Goal: Task Accomplishment & Management: Manage account settings

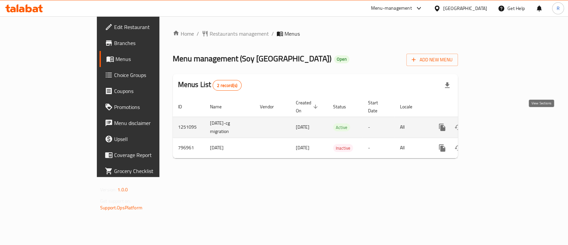
click at [493, 124] on icon "enhanced table" at bounding box center [490, 127] width 6 height 6
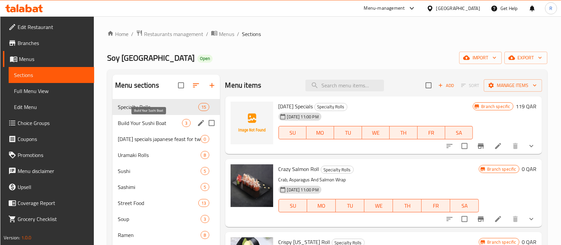
click at [149, 122] on span "Build Your Sushi Boat" at bounding box center [150, 123] width 65 height 8
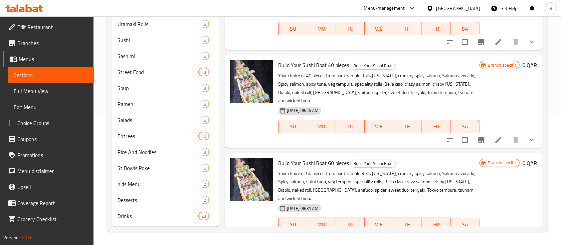
scroll to position [8, 0]
click at [496, 137] on icon at bounding box center [499, 140] width 6 height 6
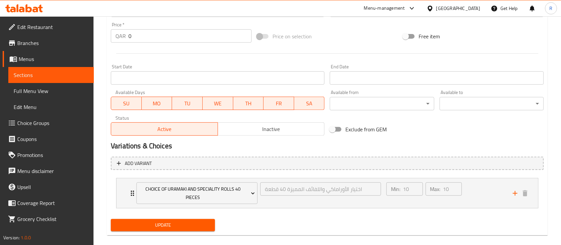
scroll to position [254, 0]
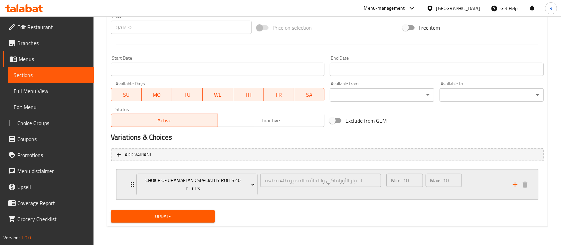
click at [472, 190] on div "Min: 10 ​ Max: 10 ​" at bounding box center [445, 184] width 126 height 30
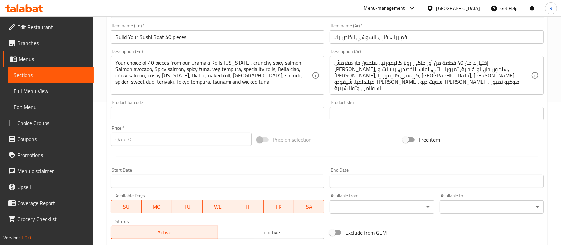
scroll to position [0, 0]
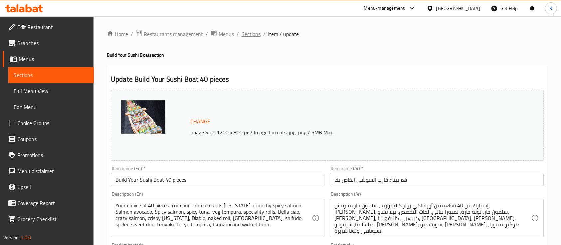
click at [249, 34] on span "Sections" at bounding box center [251, 34] width 19 height 8
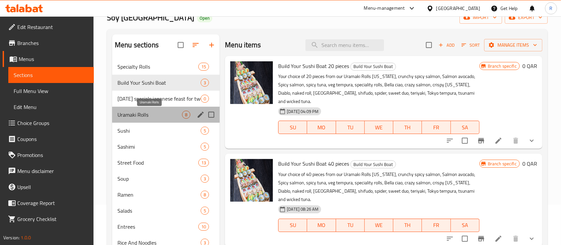
click at [151, 113] on span "Uramaki Rolls" at bounding box center [150, 115] width 65 height 8
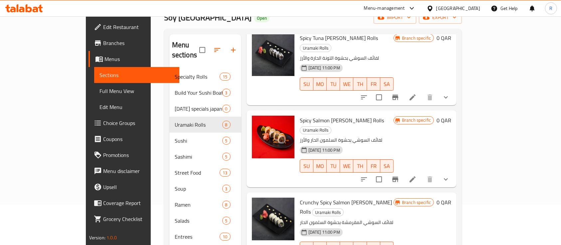
scroll to position [129, 0]
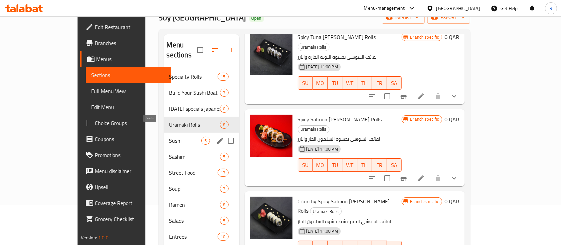
click at [169, 136] on span "Sushi" at bounding box center [185, 140] width 32 height 8
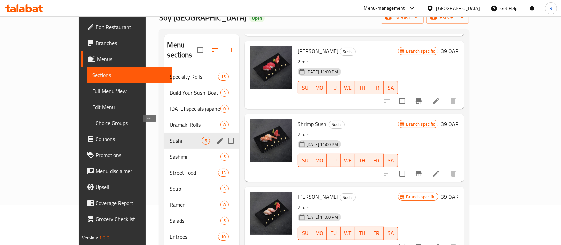
scroll to position [98, 0]
click at [170, 89] on span "Build Your Sushi Boat" at bounding box center [186, 93] width 32 height 8
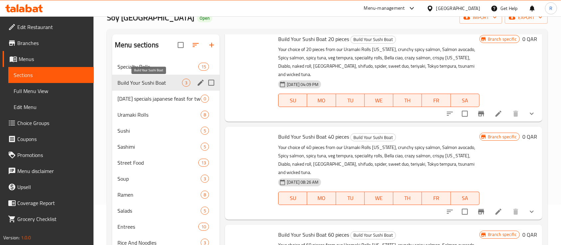
scroll to position [27, 0]
